Goal: Task Accomplishment & Management: Use online tool/utility

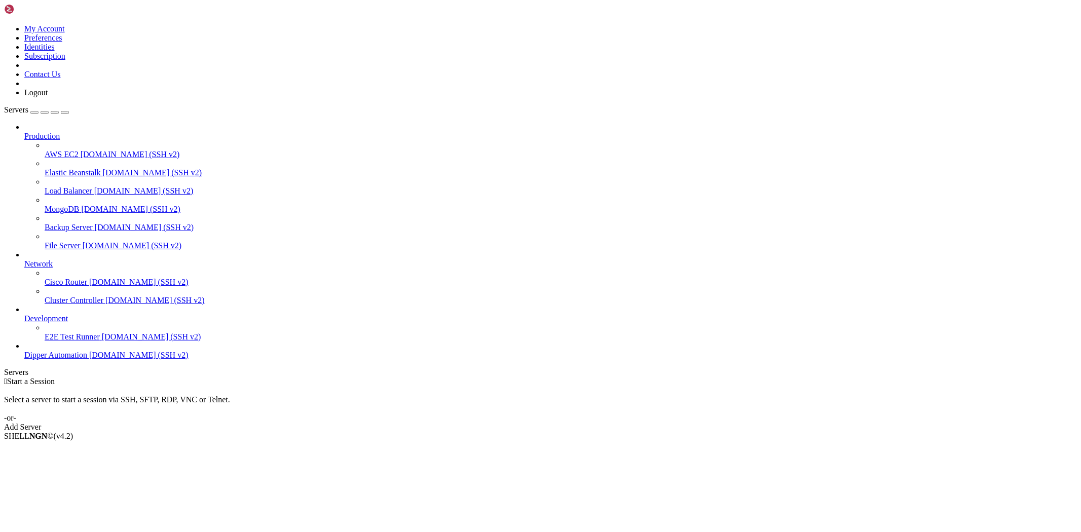
click at [87, 359] on span "Dipper Automation" at bounding box center [55, 355] width 63 height 9
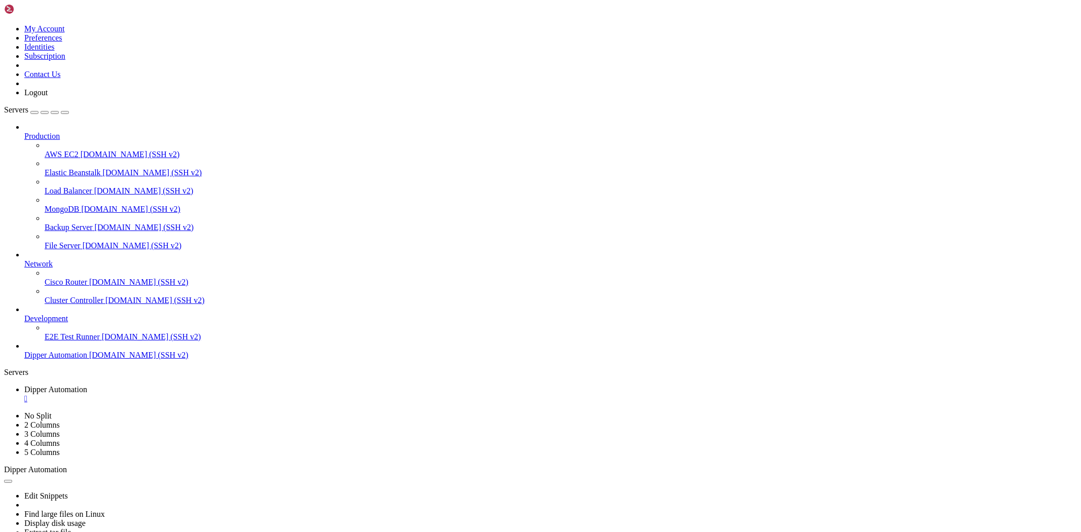
drag, startPoint x: 93, startPoint y: 797, endPoint x: 91, endPoint y: 774, distance: 22.9
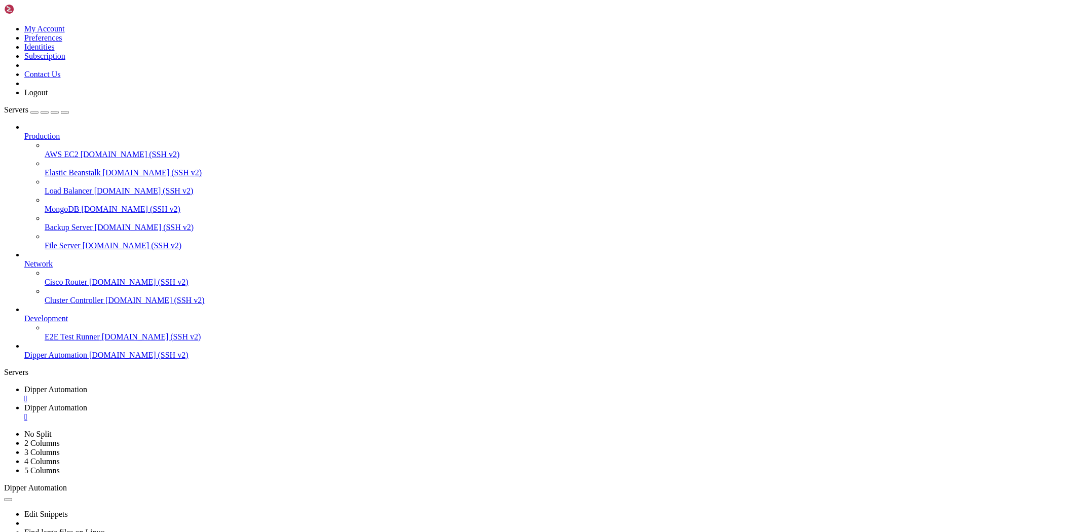
type input "/root/Dipperhub/app"
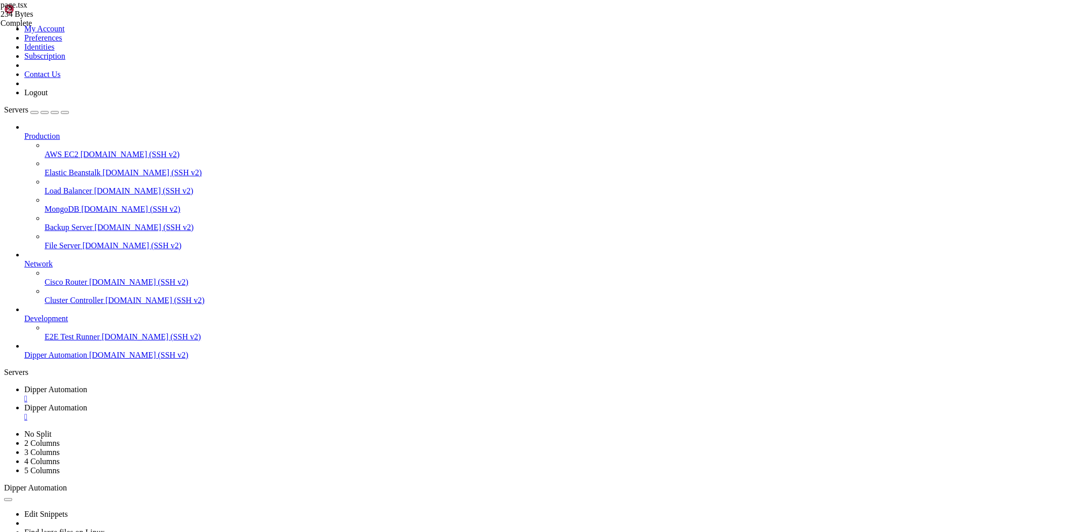
type textarea "}"
click at [158, 385] on link "Dipper Automation " at bounding box center [550, 394] width 1052 height 18
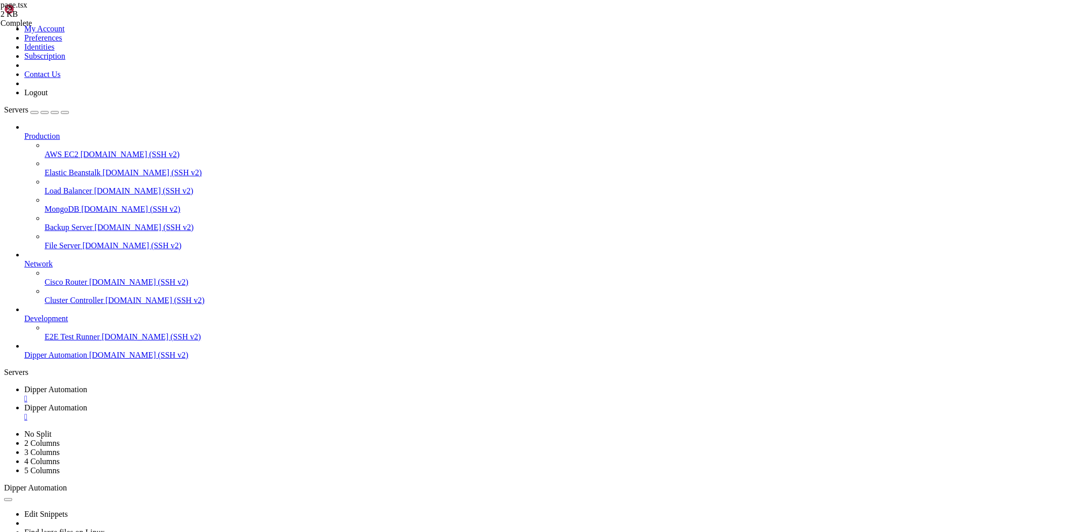
click at [230, 403] on link "Dipper Automation " at bounding box center [550, 412] width 1052 height 18
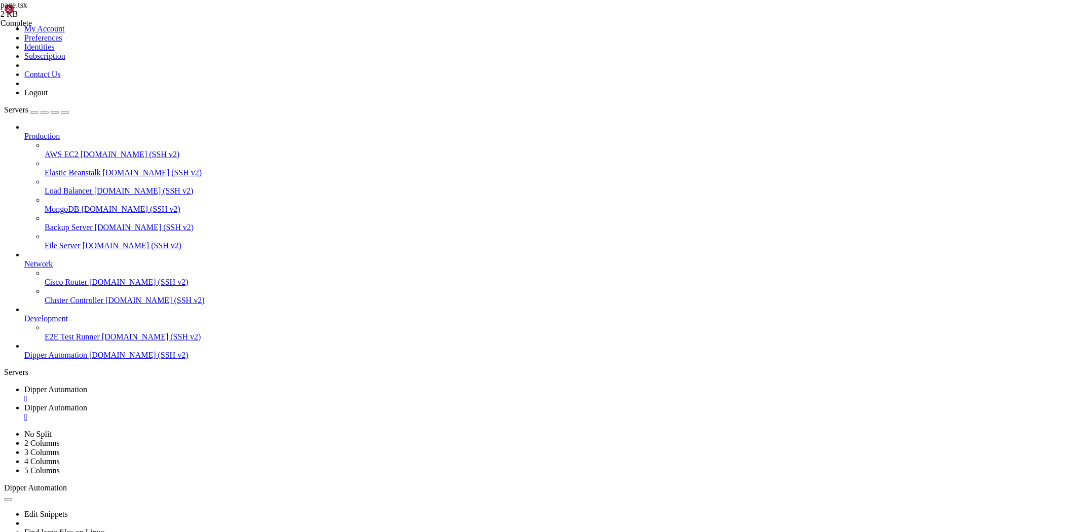
type textarea "checkSession()"
drag, startPoint x: 185, startPoint y: 6, endPoint x: 133, endPoint y: 104, distance: 111.1
click at [87, 385] on span "Dipper Automation" at bounding box center [55, 389] width 63 height 9
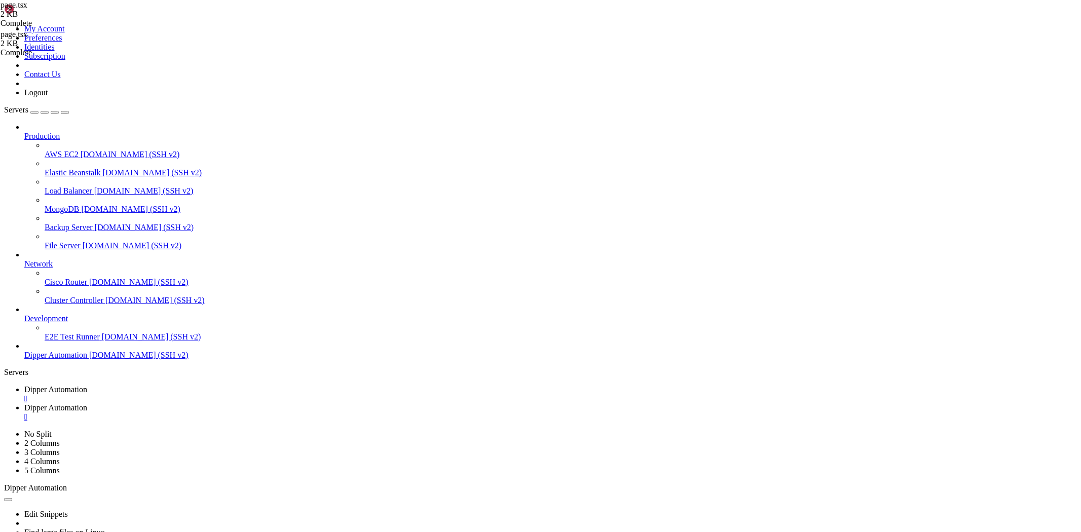
click at [238, 403] on link "Dipper Automation " at bounding box center [550, 412] width 1052 height 18
click at [171, 385] on link "Dipper Automation " at bounding box center [550, 394] width 1052 height 18
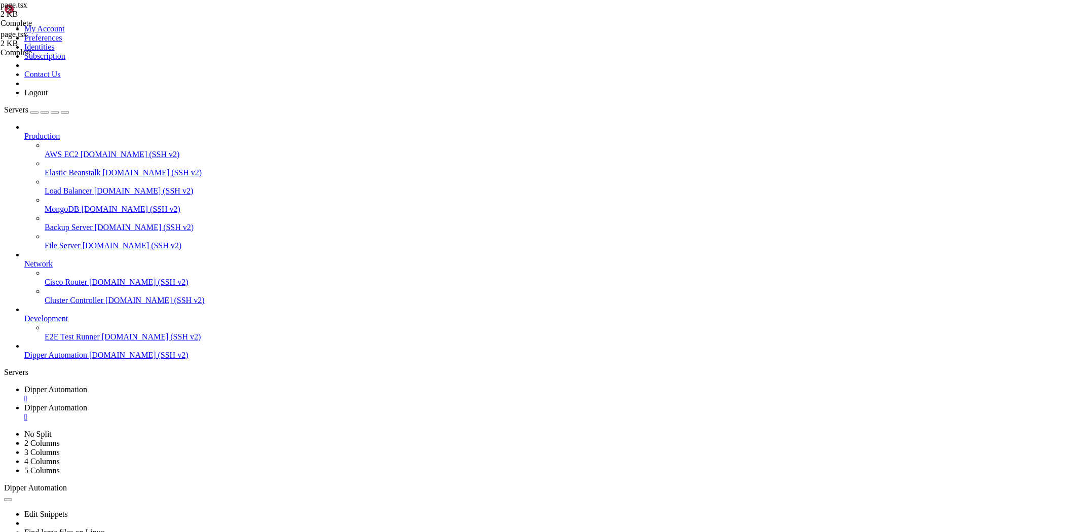
click at [87, 403] on span "Dipper Automation" at bounding box center [55, 407] width 63 height 9
type input "/root/Dipperhub/app/home"
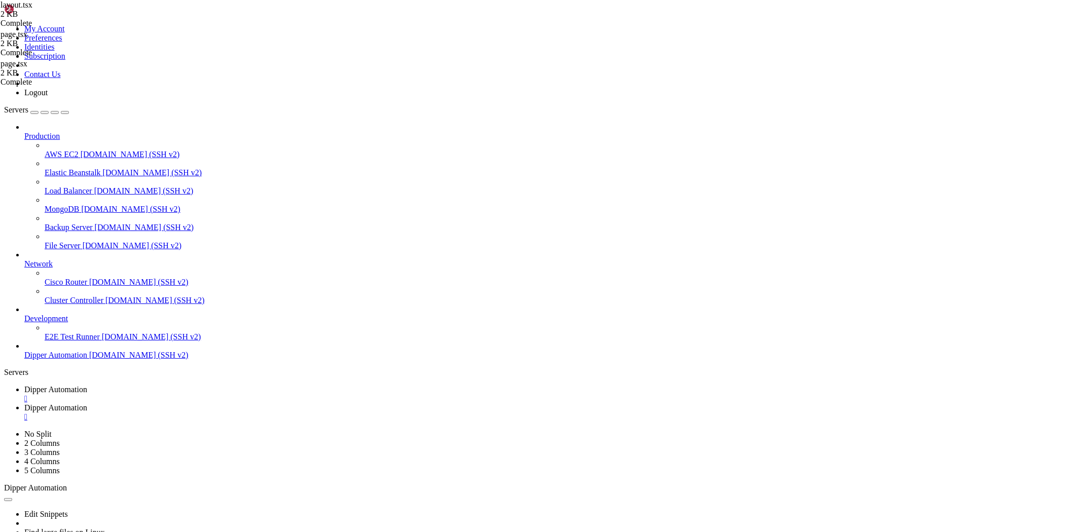
type textarea "}"
drag, startPoint x: 149, startPoint y: 11, endPoint x: 158, endPoint y: 31, distance: 21.8
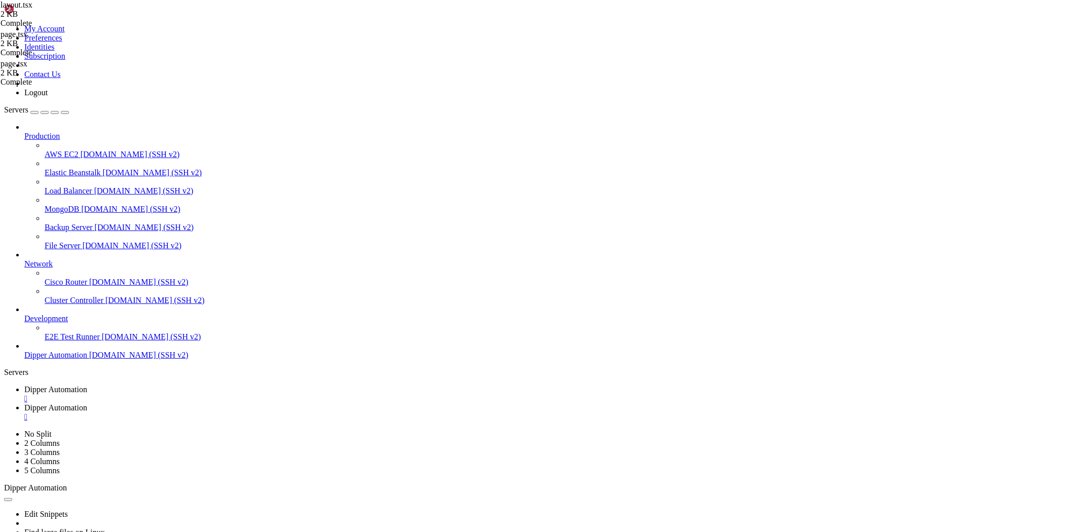
click at [87, 385] on span "Dipper Automation" at bounding box center [55, 389] width 63 height 9
click at [240, 403] on link "Dipper Automation " at bounding box center [550, 412] width 1052 height 18
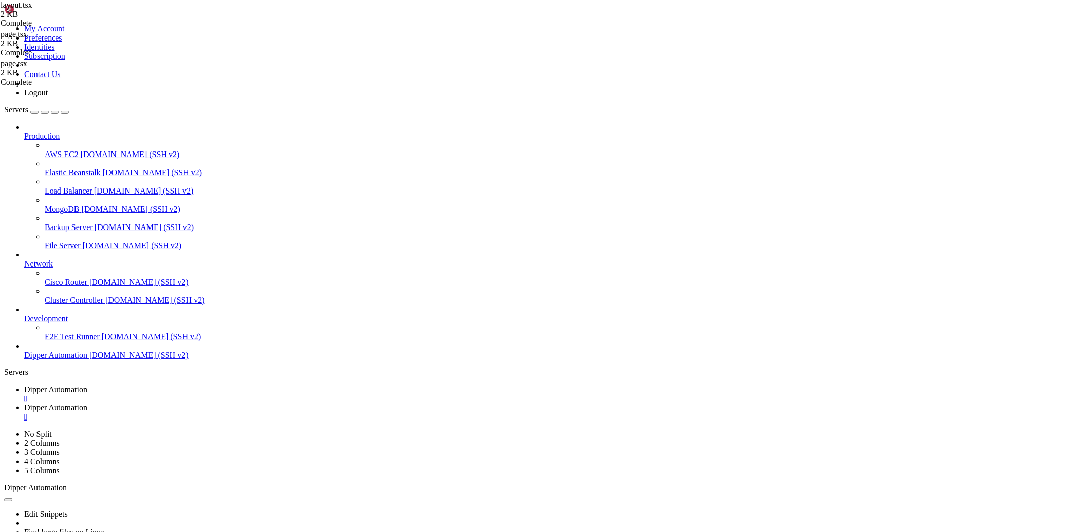
click at [191, 385] on link "Dipper Automation " at bounding box center [550, 394] width 1052 height 18
click at [265, 403] on link "Dipper Automation " at bounding box center [550, 412] width 1052 height 18
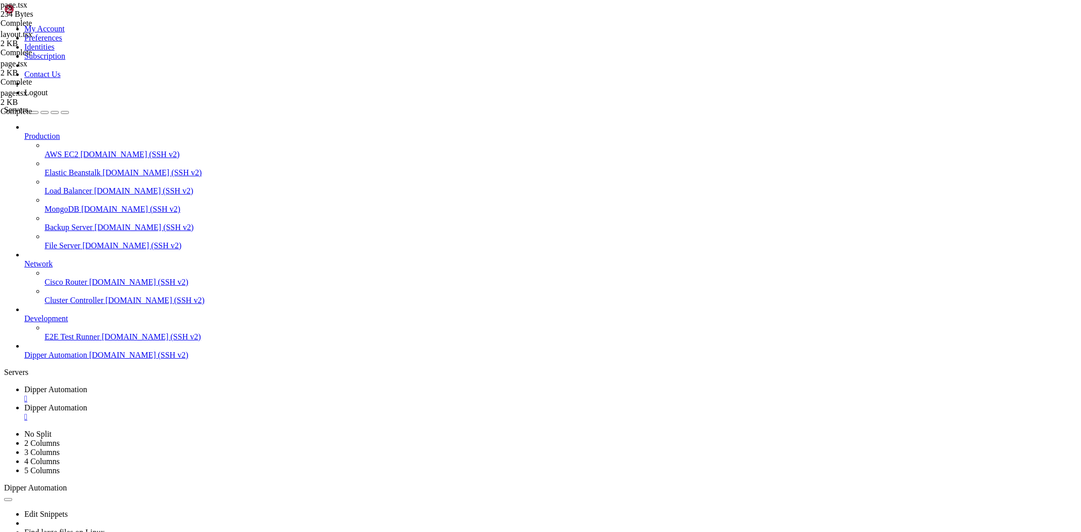
type input "/root/Dipperhub/app"
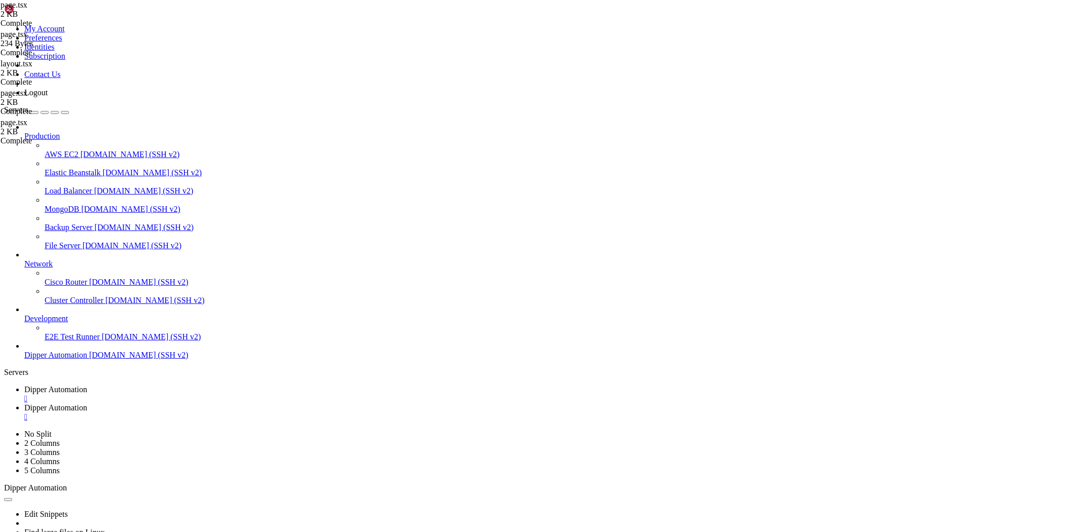
scroll to position [0, 0]
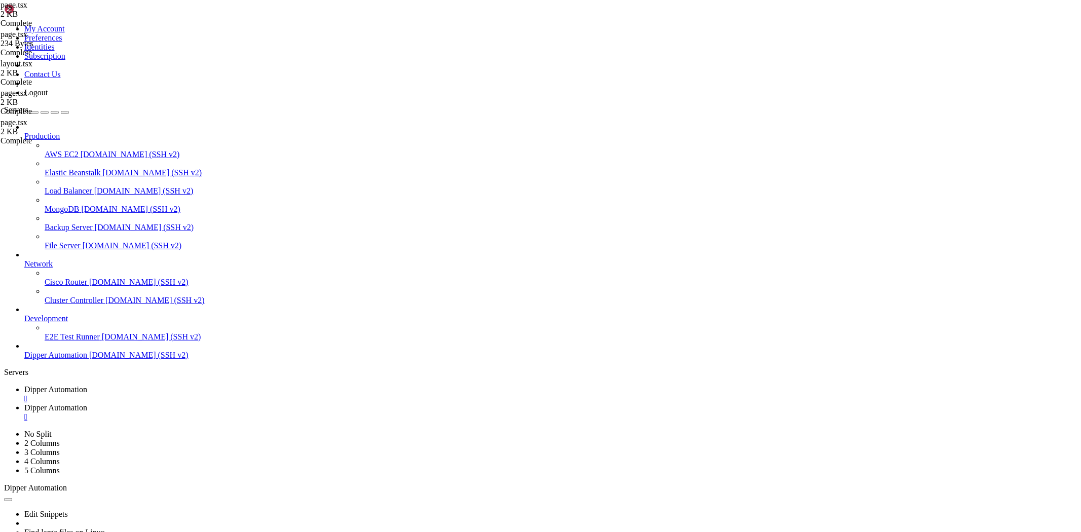
type input "/root/Dipperhub/app/admin"
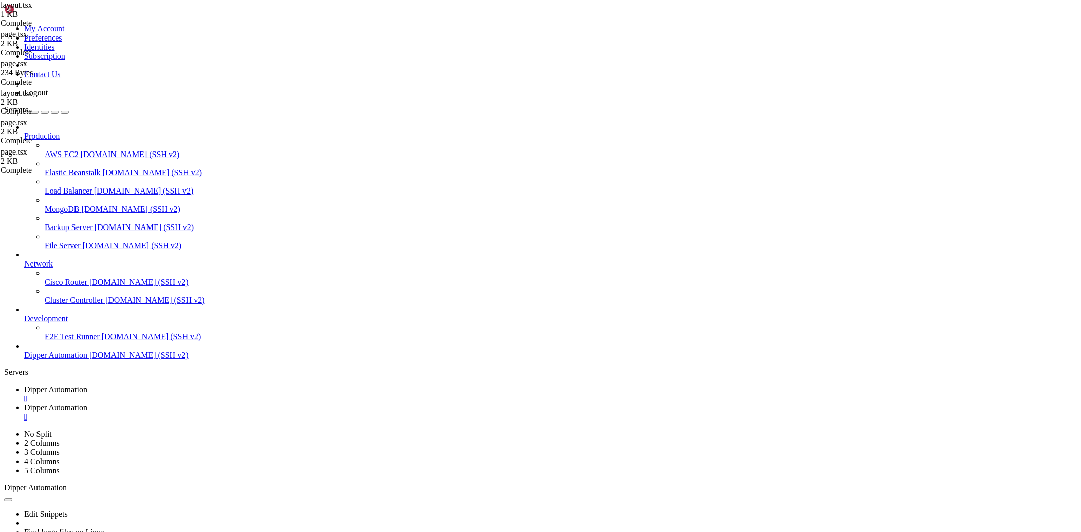
type textarea "}"
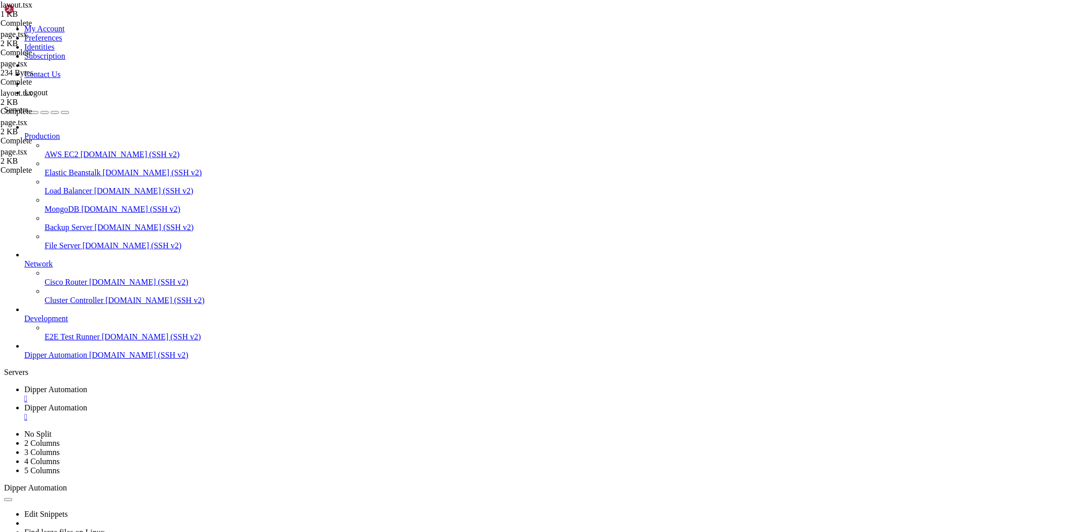
type textarea "import "../globals.css""
click at [156, 385] on link "Dipper Automation " at bounding box center [550, 394] width 1052 height 18
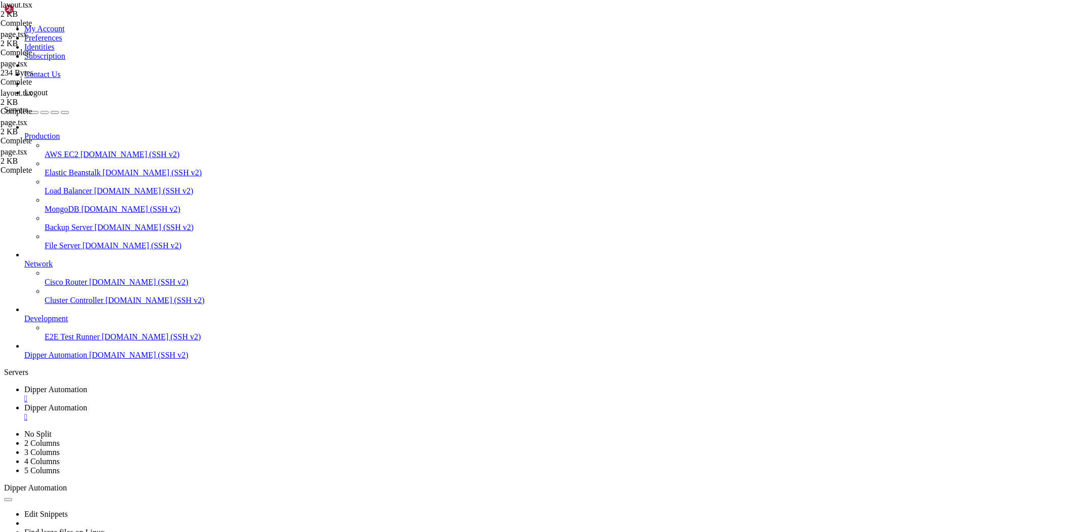
scroll to position [10061, 0]
click at [263, 403] on link "Dipper Automation " at bounding box center [550, 412] width 1052 height 18
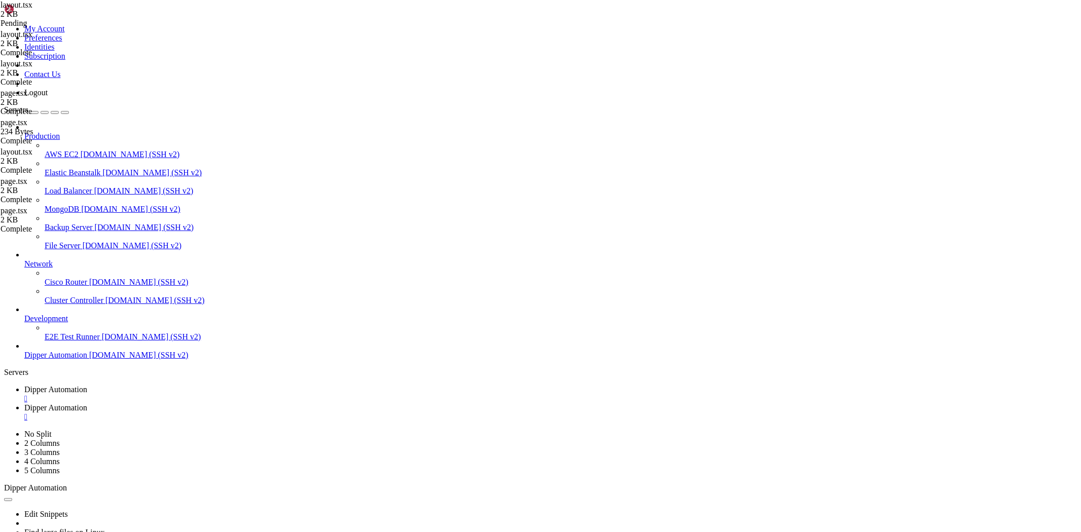
type textarea "id: string"
type textarea "import "../globals.css""
drag, startPoint x: 249, startPoint y: 89, endPoint x: 255, endPoint y: 90, distance: 6.1
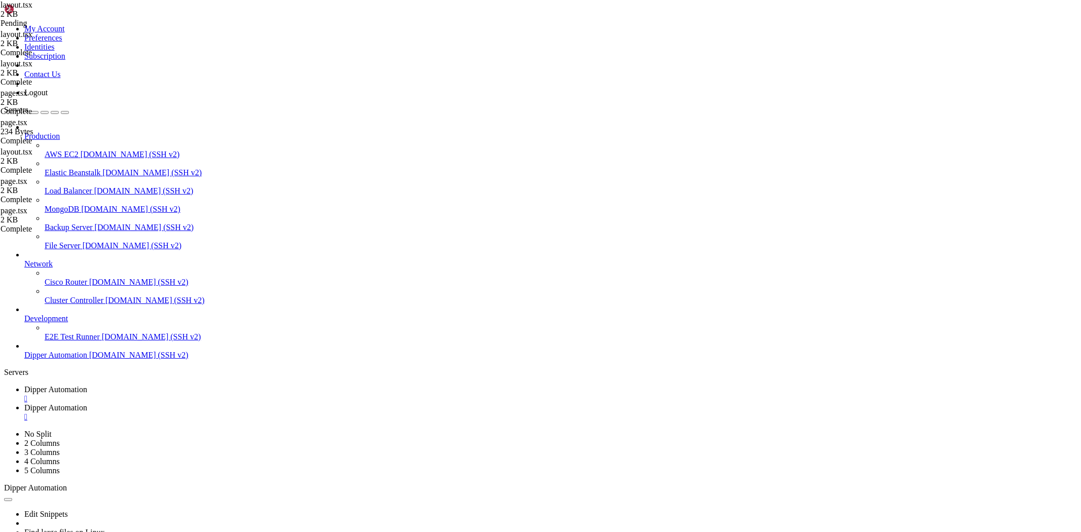
type textarea "style={{ marginLeft: "var(--sidebar-width, 256px)" }}"
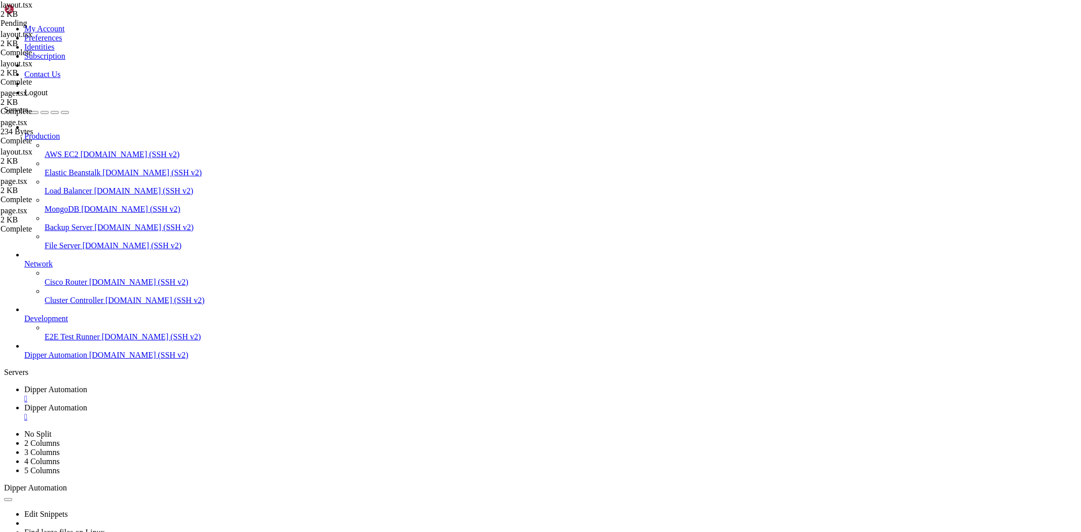
type textarea "<main className="px-[150px] pt-[150px]">{children}</main>"
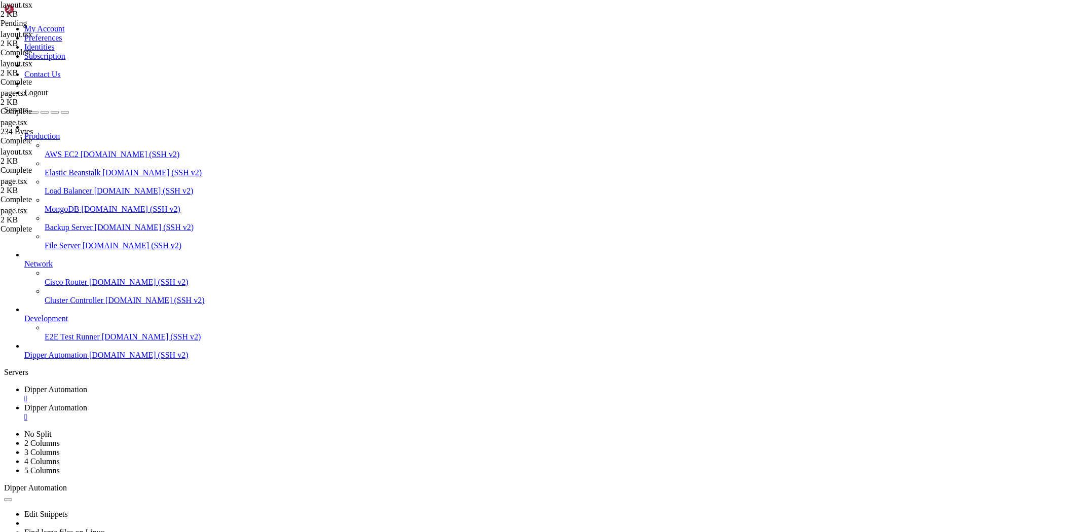
click at [87, 385] on span "Dipper Automation" at bounding box center [55, 389] width 63 height 9
drag, startPoint x: 207, startPoint y: 926, endPoint x: 195, endPoint y: 958, distance: 33.7
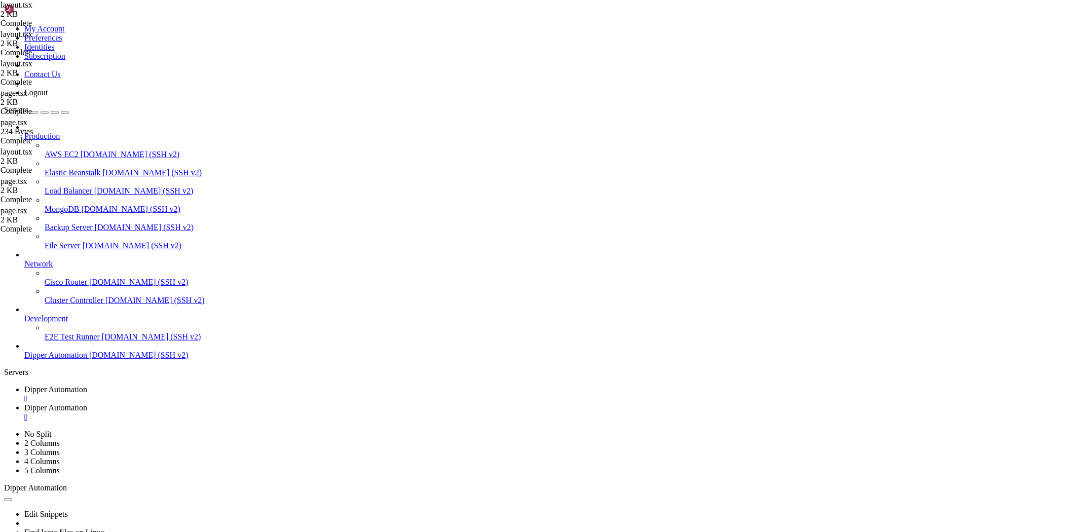
click at [261, 403] on link "Dipper Automation " at bounding box center [550, 412] width 1052 height 18
click at [155, 385] on link "Dipper Automation " at bounding box center [550, 394] width 1052 height 18
